Goal: Task Accomplishment & Management: Use online tool/utility

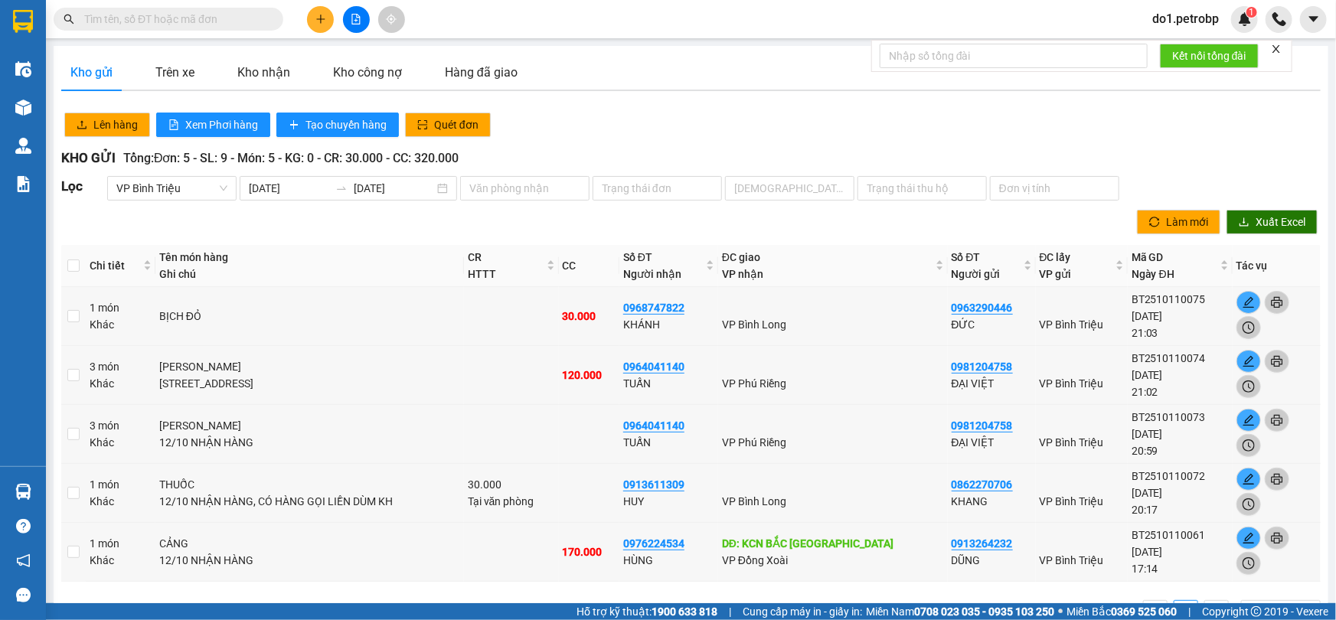
scroll to position [47, 0]
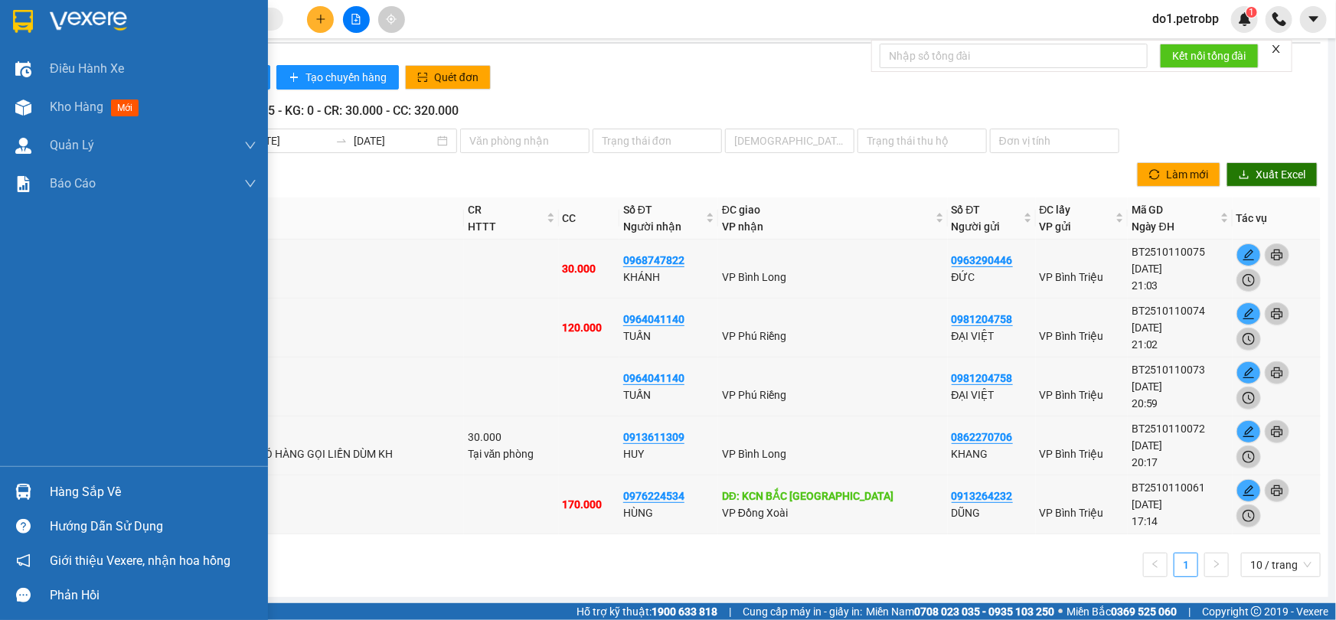
click at [25, 493] on img at bounding box center [23, 492] width 16 height 16
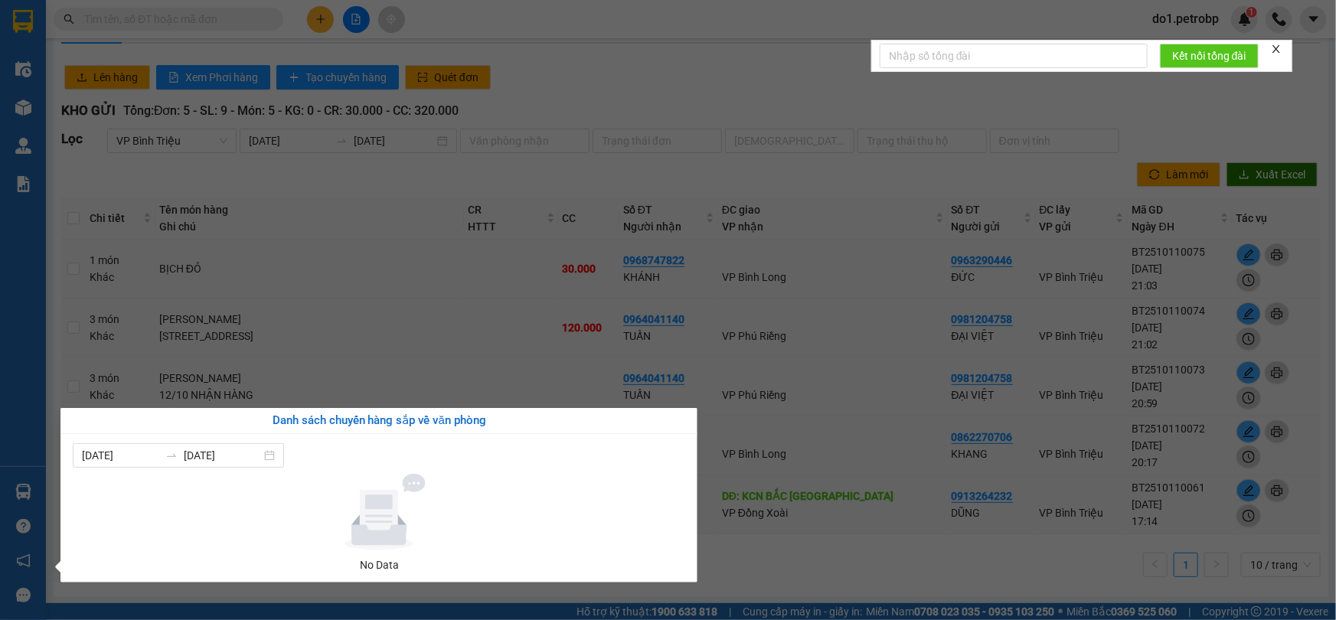
click at [704, 26] on section "Kết quả tìm kiếm ( 0 ) Bộ lọc Ngày tạo đơn gần nhất No Data do1.petrobp 1 Điều …" at bounding box center [668, 310] width 1336 height 620
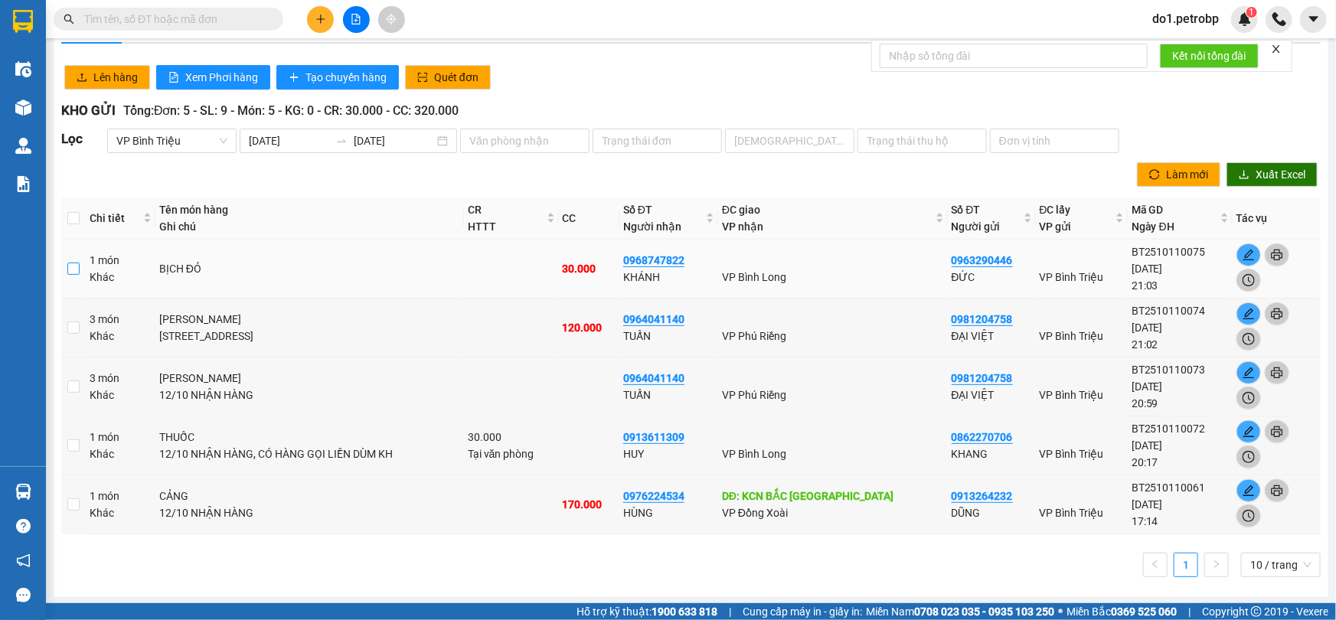
click at [71, 267] on input "checkbox" at bounding box center [73, 269] width 12 height 12
checkbox input "true"
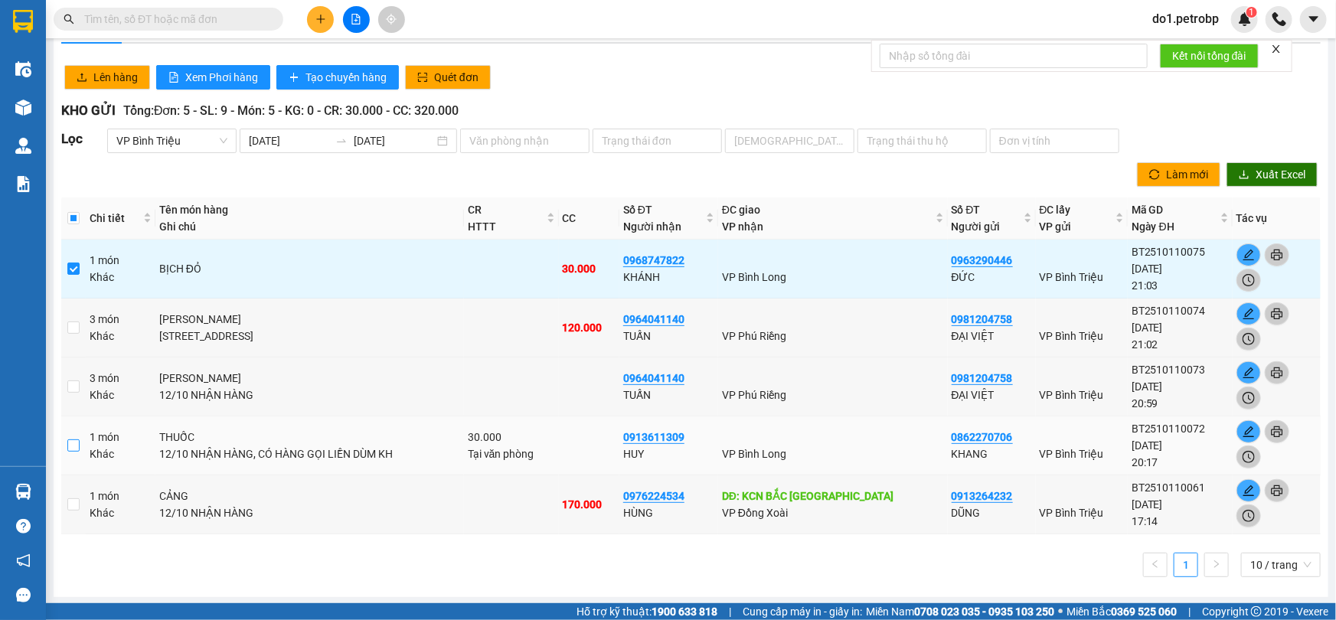
click at [77, 443] on input "checkbox" at bounding box center [73, 446] width 12 height 12
checkbox input "true"
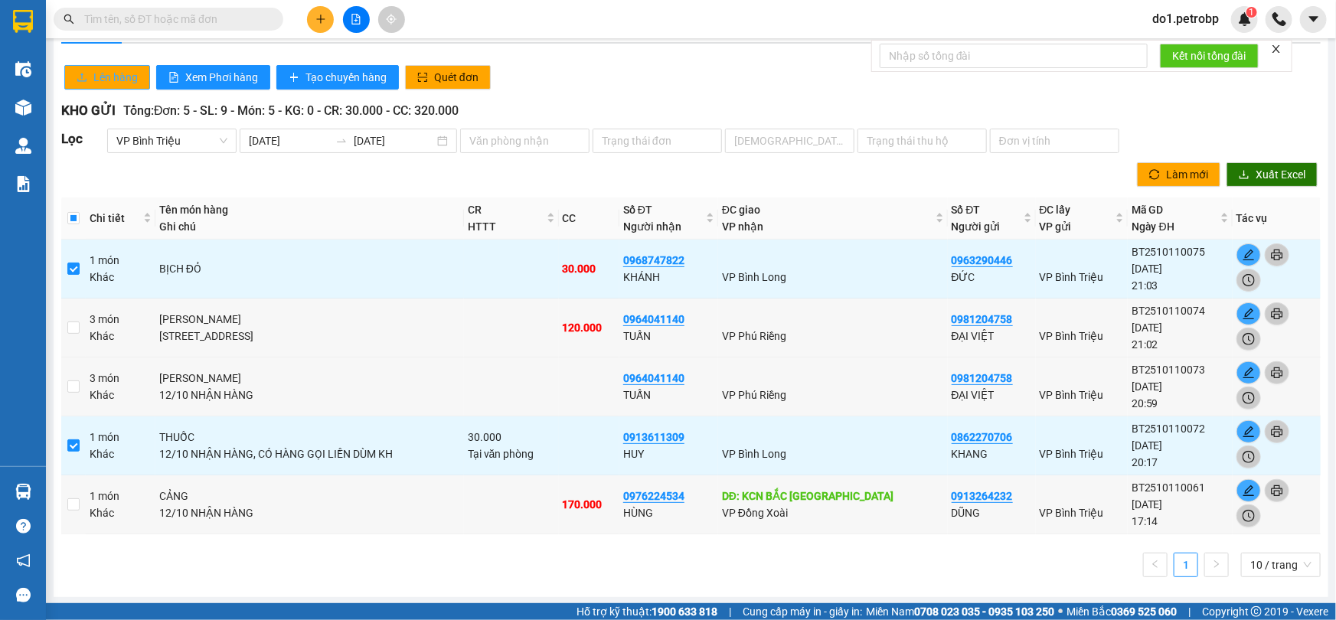
click at [97, 86] on button "Lên hàng" at bounding box center [107, 77] width 86 height 25
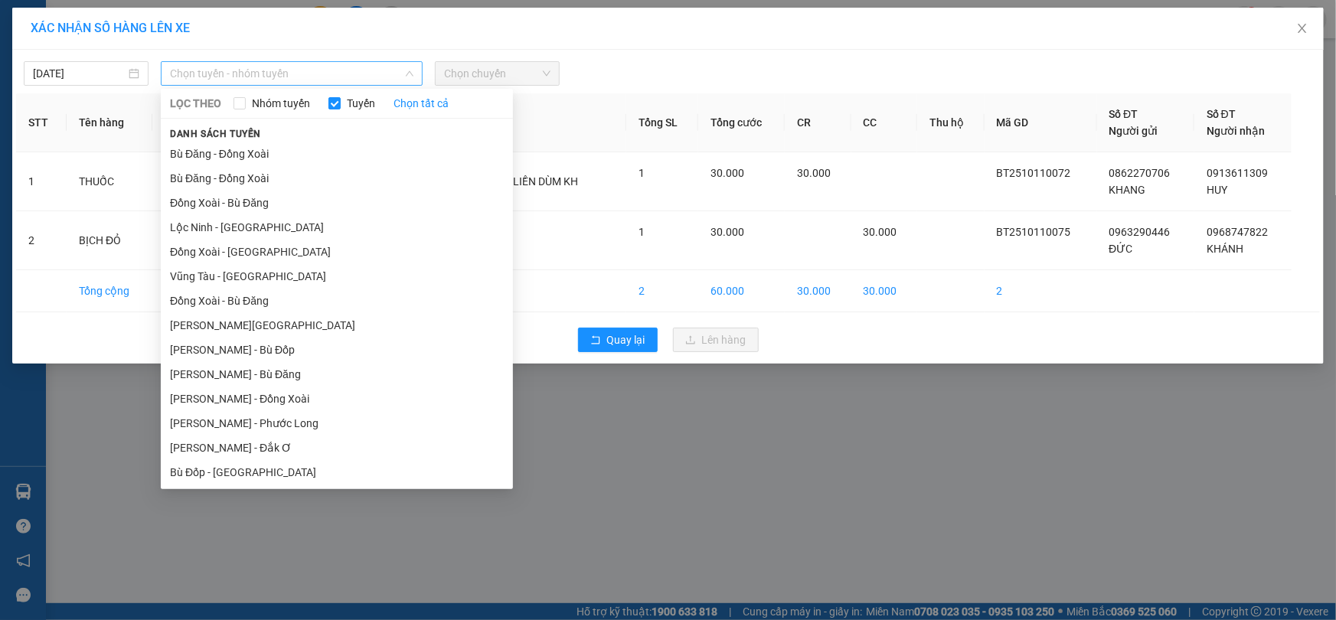
click at [356, 64] on span "Chọn tuyến - nhóm tuyến" at bounding box center [292, 73] width 244 height 23
click at [293, 319] on li "Hồ Chí Minh - Lộc Ninh" at bounding box center [337, 325] width 352 height 25
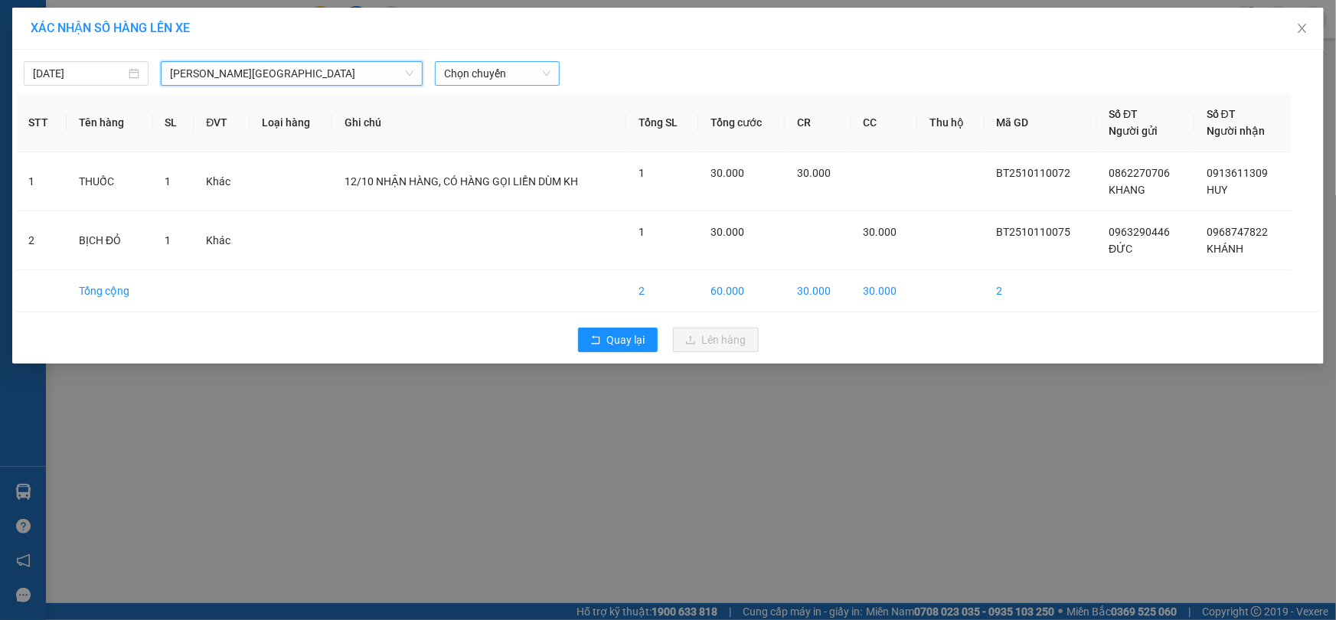
click at [489, 63] on span "Chọn chuyến" at bounding box center [497, 73] width 106 height 23
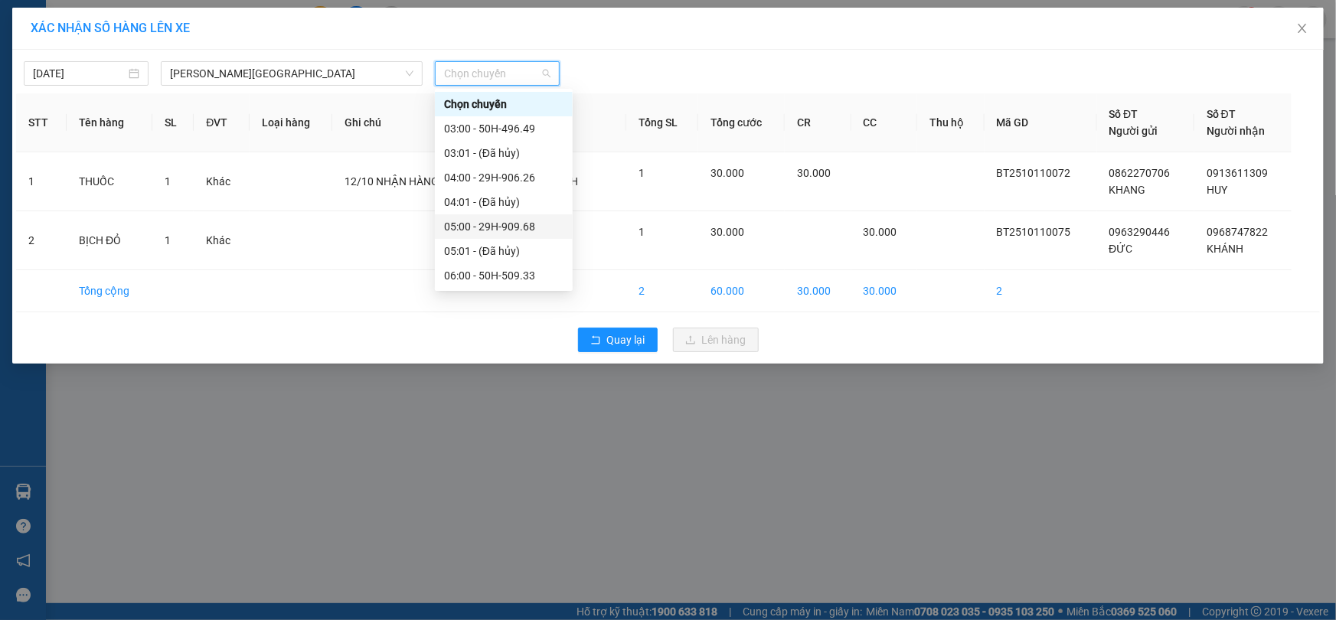
click at [531, 232] on div "05:00 - 29H-909.68" at bounding box center [503, 226] width 119 height 17
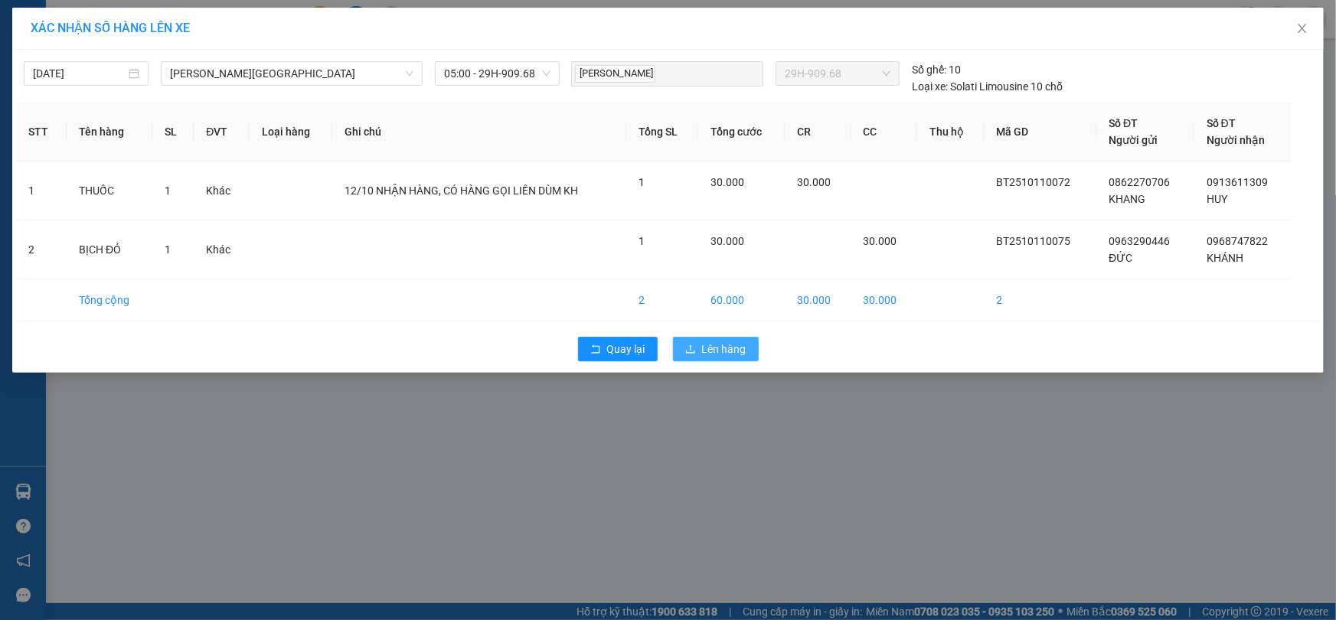
click at [739, 355] on span "Lên hàng" at bounding box center [724, 349] width 44 height 17
